Goal: Information Seeking & Learning: Learn about a topic

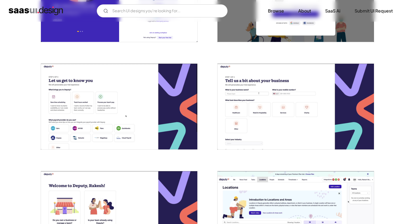
scroll to position [77, 0]
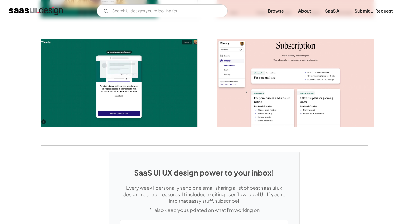
scroll to position [975, 0]
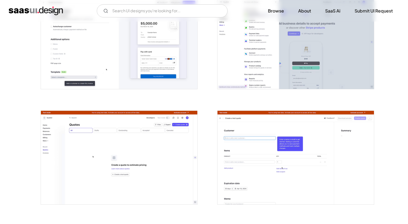
scroll to position [862, 0]
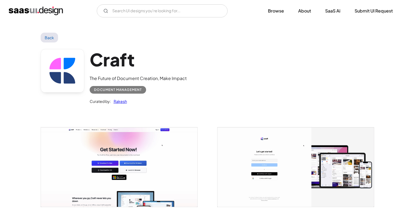
click at [46, 7] on img "home" at bounding box center [36, 11] width 54 height 9
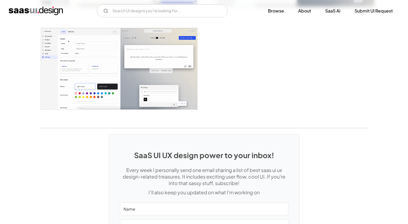
scroll to position [1318, 0]
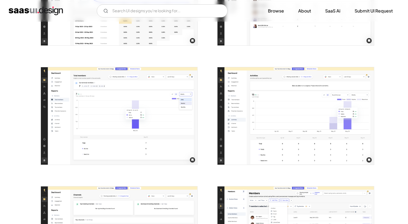
scroll to position [664, 0]
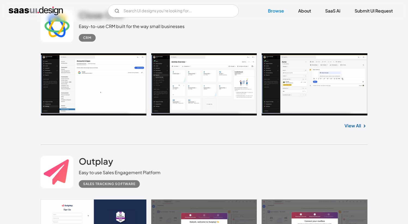
scroll to position [8721, 0]
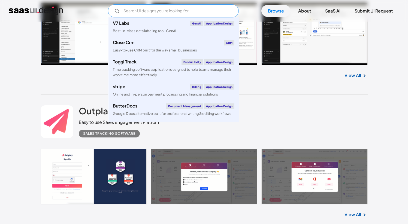
click at [148, 11] on input "Email Form" at bounding box center [173, 10] width 131 height 13
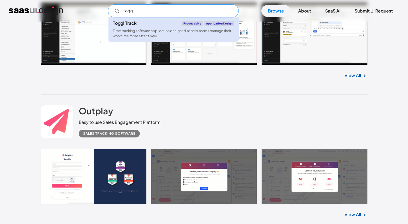
click at [138, 24] on div "Toggl Track Productivity Application Design" at bounding box center [174, 23] width 122 height 5
type input "togg"
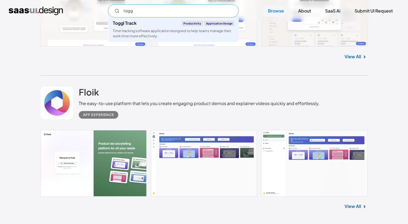
scroll to position [9585, 0]
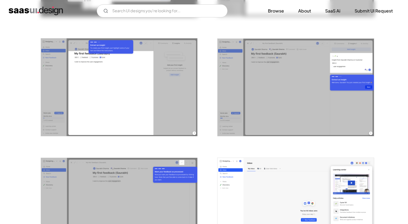
scroll to position [859, 0]
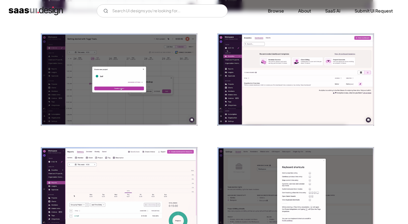
scroll to position [754, 0]
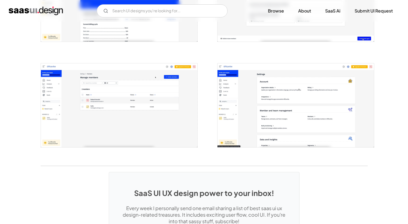
scroll to position [1331, 0]
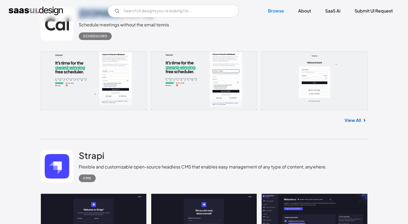
scroll to position [6895, 0]
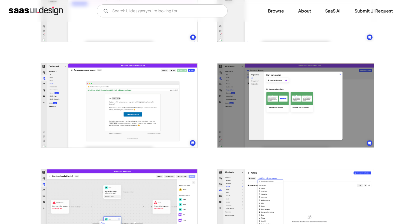
scroll to position [446, 0]
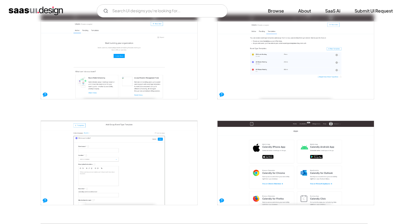
scroll to position [1066, 0]
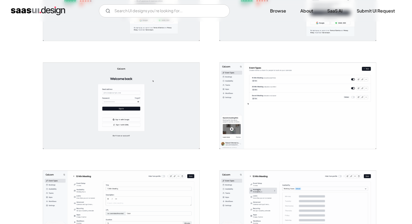
scroll to position [171, 0]
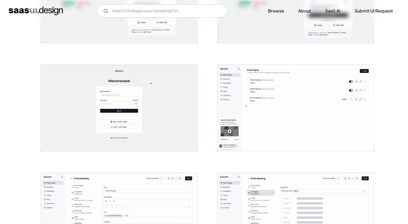
click at [149, 112] on img "open lightbox" at bounding box center [119, 108] width 157 height 86
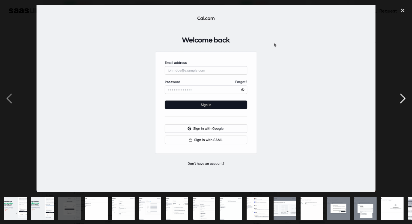
click at [401, 97] on div "next image" at bounding box center [403, 98] width 19 height 188
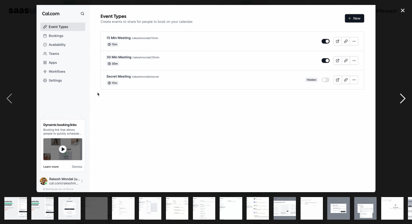
click at [401, 97] on div "next image" at bounding box center [403, 98] width 19 height 188
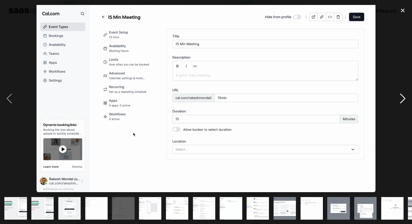
click at [401, 97] on div "next image" at bounding box center [403, 98] width 19 height 188
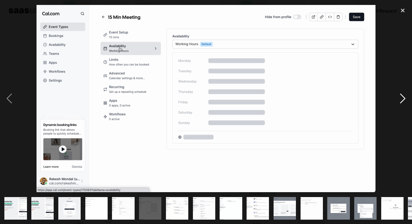
click at [401, 97] on div "next image" at bounding box center [403, 98] width 19 height 188
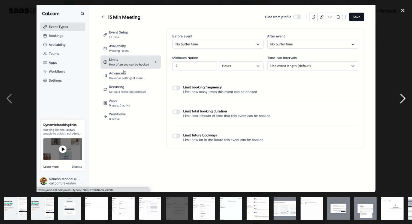
click at [401, 97] on div "next image" at bounding box center [403, 98] width 19 height 188
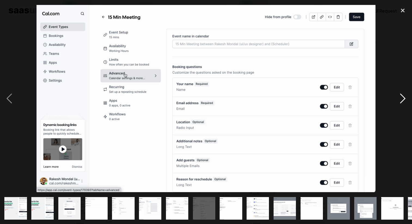
click at [401, 97] on div "next image" at bounding box center [403, 98] width 19 height 188
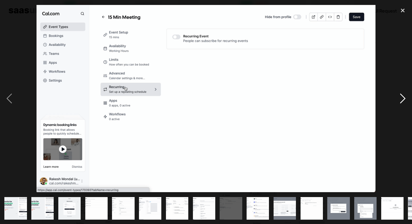
click at [401, 97] on div "next image" at bounding box center [403, 98] width 19 height 188
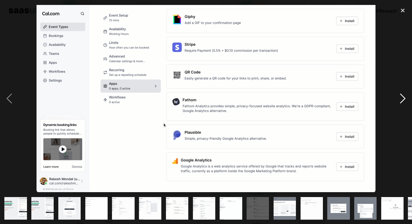
click at [401, 97] on div "next image" at bounding box center [403, 98] width 19 height 188
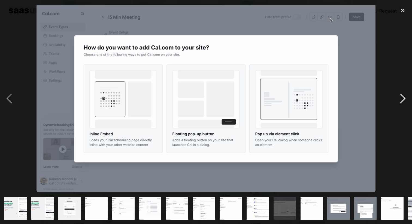
click at [401, 97] on div "next image" at bounding box center [403, 98] width 19 height 188
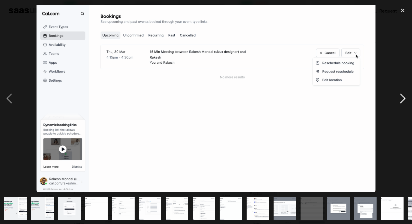
click at [401, 97] on div "next image" at bounding box center [403, 98] width 19 height 188
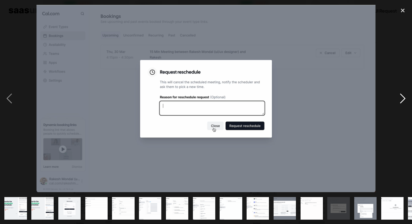
click at [401, 97] on div "next image" at bounding box center [403, 98] width 19 height 188
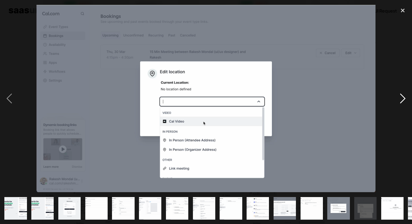
click at [401, 97] on div "next image" at bounding box center [403, 98] width 19 height 188
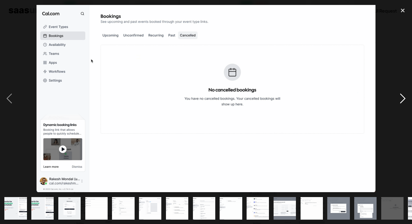
click at [401, 97] on div "next image" at bounding box center [403, 98] width 19 height 188
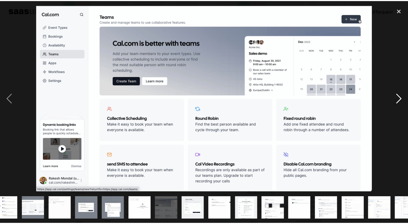
scroll to position [0, 265]
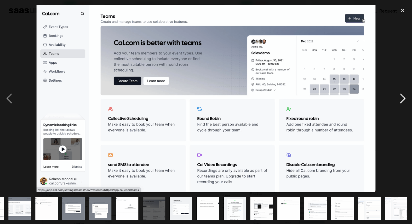
click at [401, 97] on div "next image" at bounding box center [403, 98] width 19 height 188
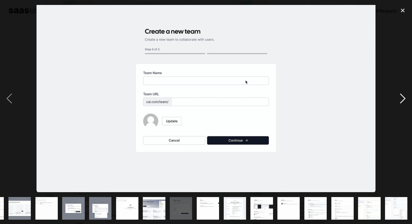
click at [401, 97] on div "next image" at bounding box center [403, 98] width 19 height 188
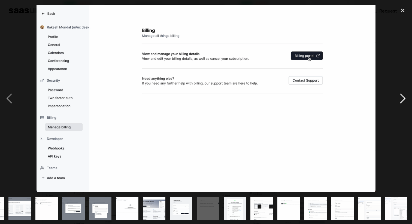
click at [401, 97] on div "next image" at bounding box center [403, 98] width 19 height 188
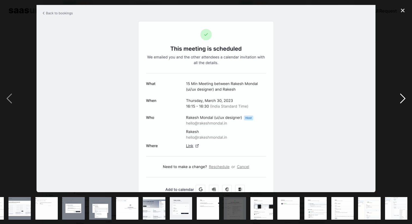
click at [401, 97] on div "next image" at bounding box center [403, 98] width 19 height 188
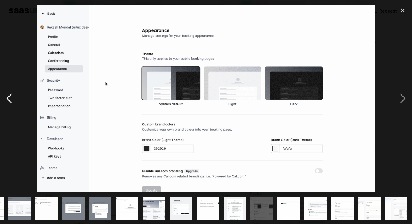
click at [8, 101] on div "previous image" at bounding box center [9, 98] width 19 height 188
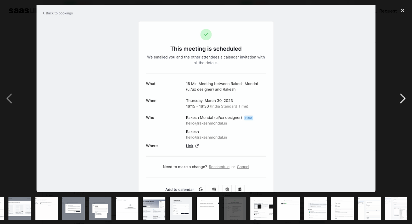
click at [403, 98] on div "next image" at bounding box center [403, 98] width 19 height 188
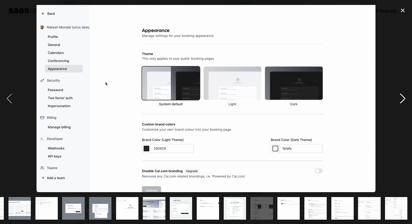
click at [403, 98] on div "next image" at bounding box center [403, 98] width 19 height 188
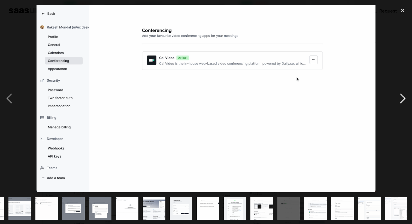
click at [402, 98] on div "next image" at bounding box center [403, 98] width 19 height 188
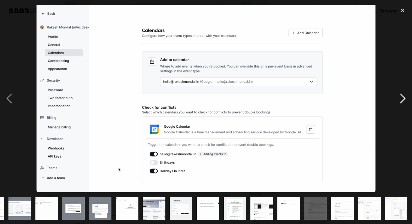
click at [402, 98] on div "next image" at bounding box center [403, 98] width 19 height 188
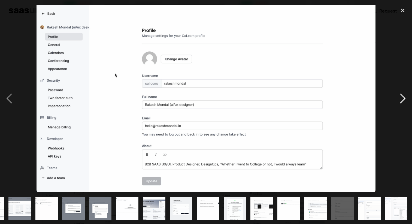
click at [402, 98] on div "next image" at bounding box center [403, 98] width 19 height 188
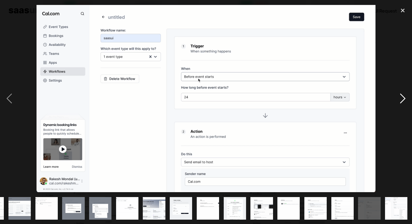
click at [402, 97] on div "next image" at bounding box center [403, 98] width 19 height 188
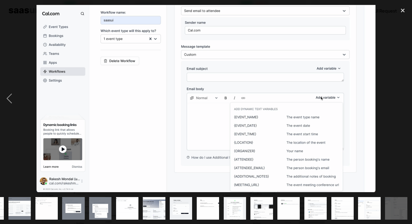
click at [402, 97] on div "next image" at bounding box center [403, 98] width 19 height 188
click at [401, 11] on div "close lightbox" at bounding box center [403, 10] width 19 height 12
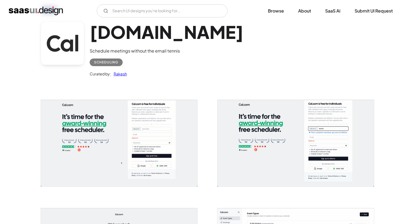
scroll to position [0, 0]
